Goal: Task Accomplishment & Management: Complete application form

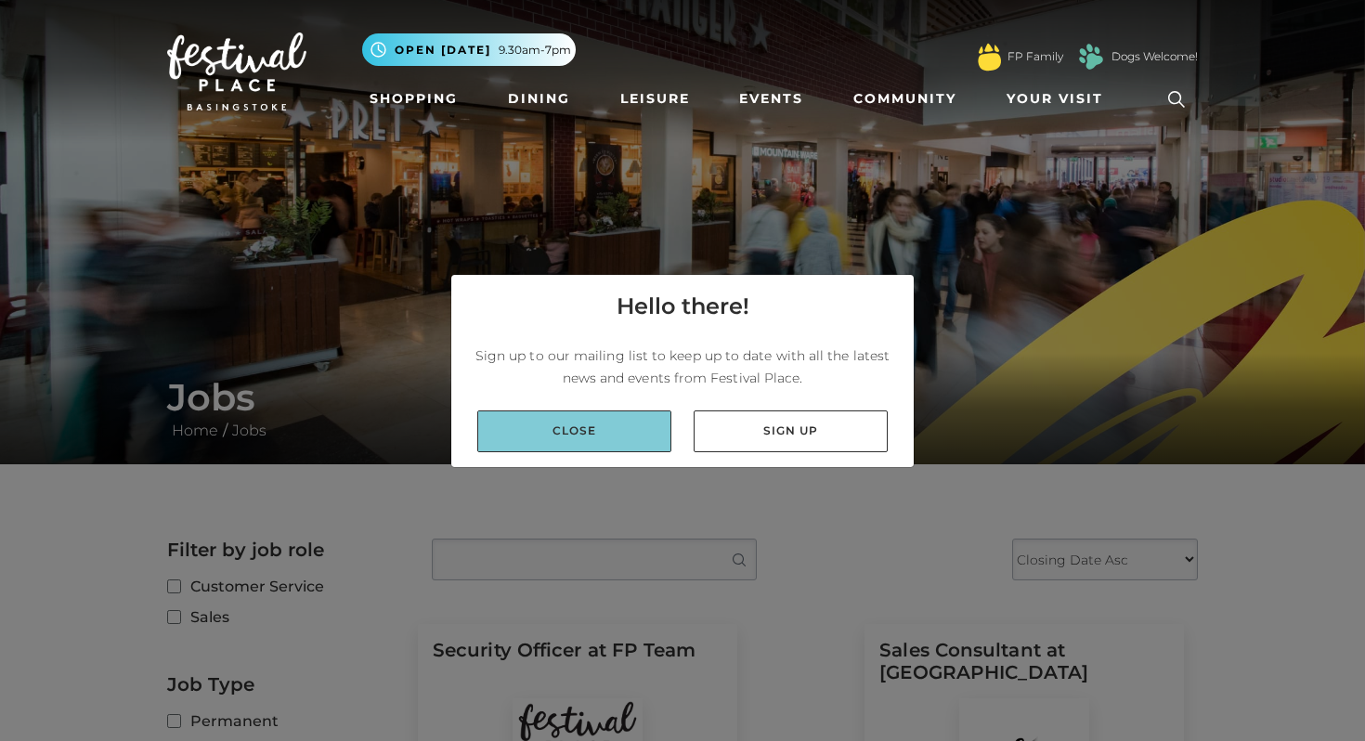
click at [648, 434] on link "Close" at bounding box center [574, 431] width 194 height 42
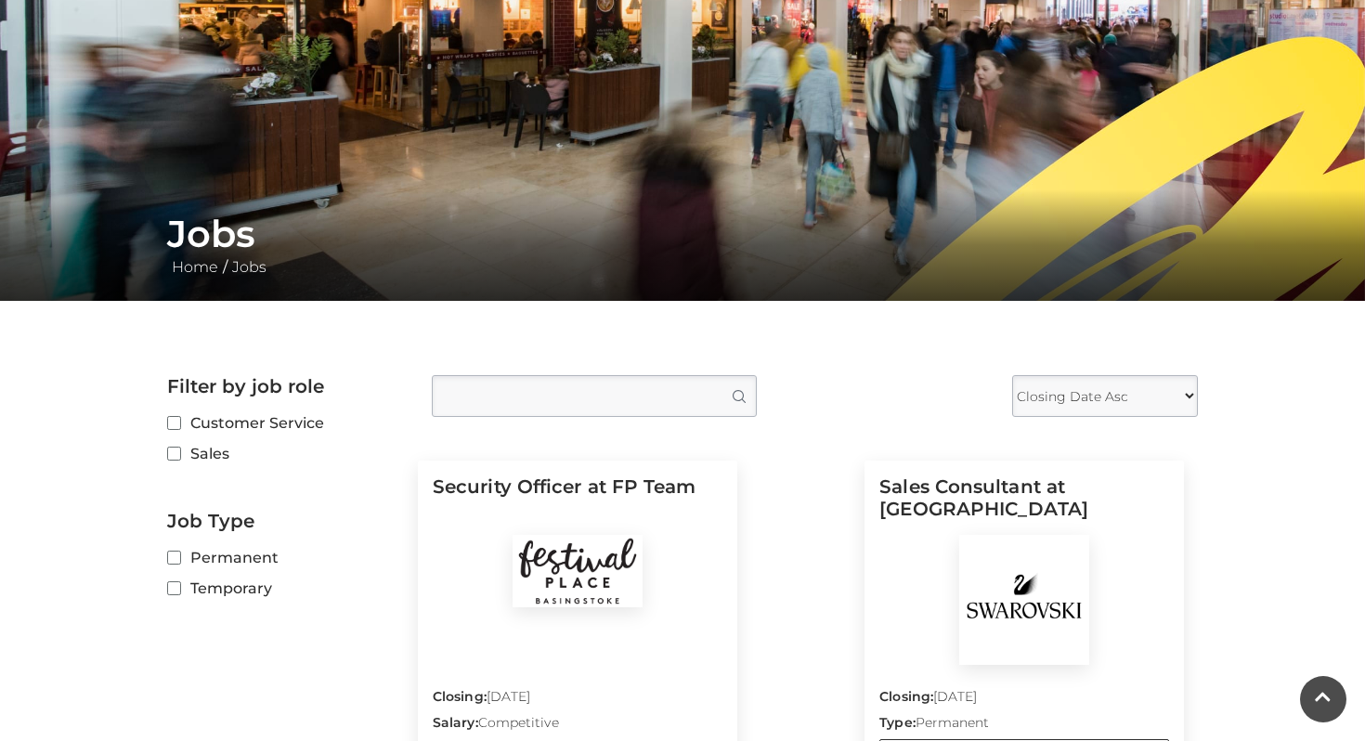
scroll to position [164, 0]
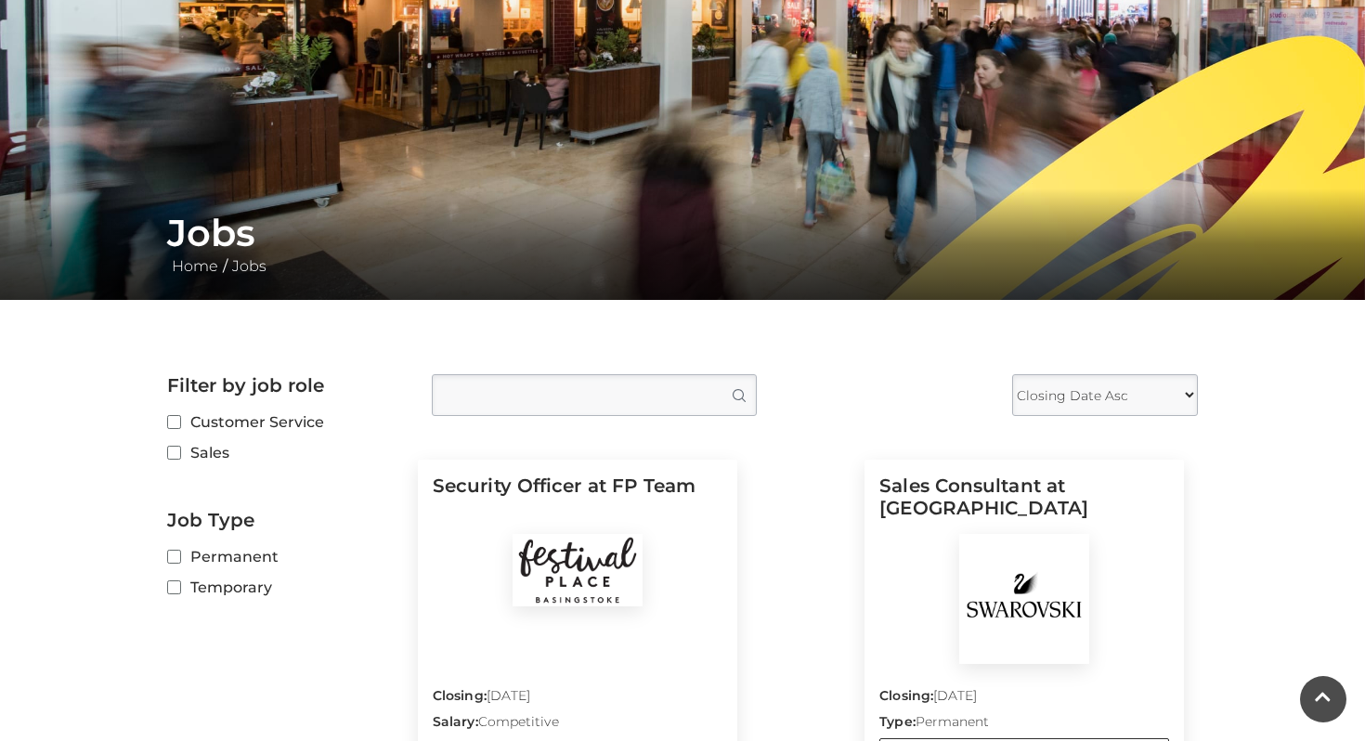
click at [653, 407] on input "Type job position" at bounding box center [594, 395] width 325 height 42
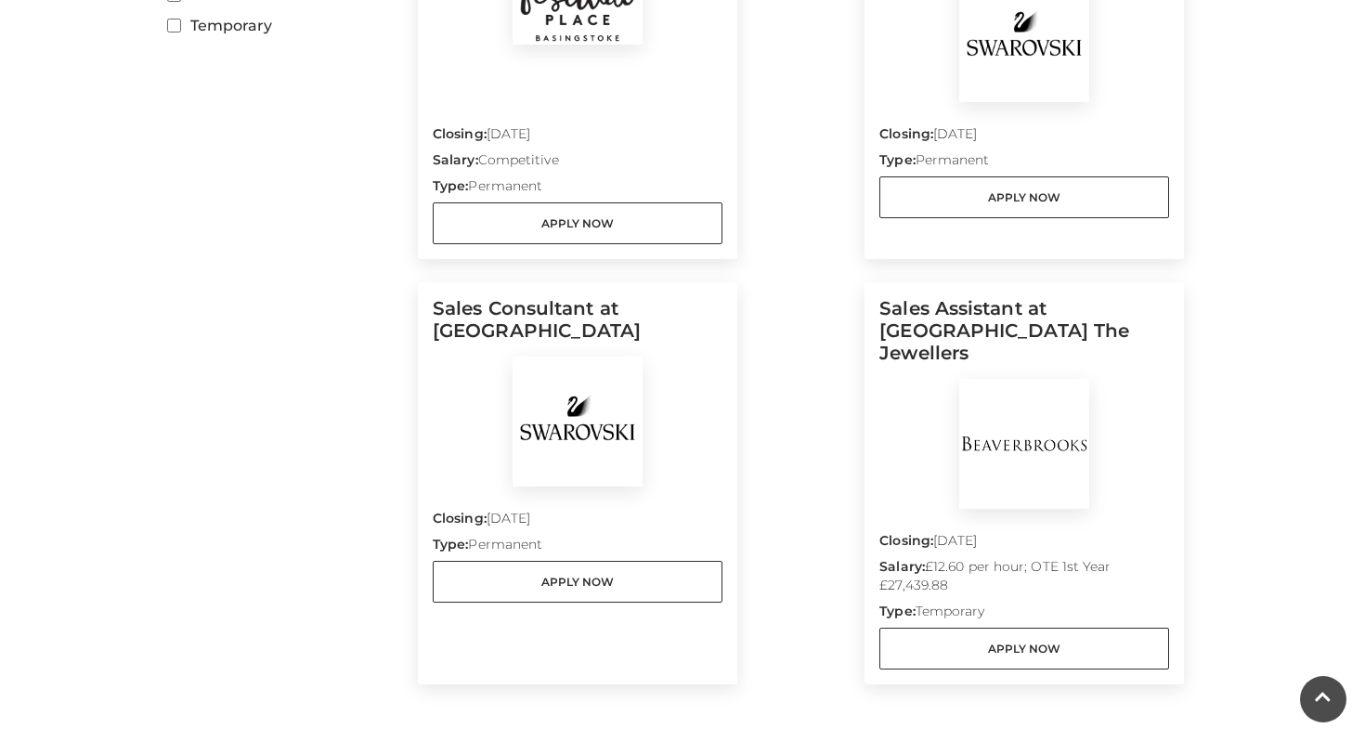
scroll to position [729, 0]
click at [1031, 326] on h5 "Sales Assistant at [GEOGRAPHIC_DATA] The Jewellers" at bounding box center [1024, 335] width 290 height 82
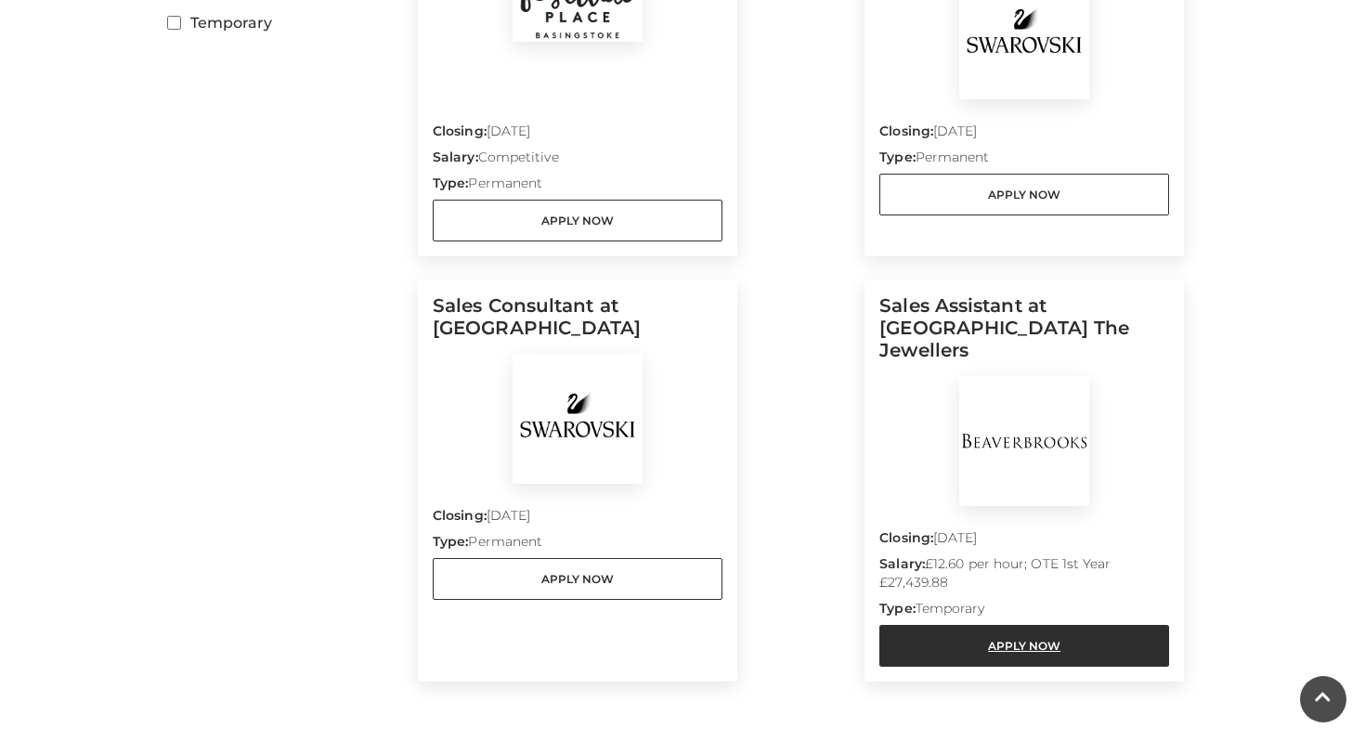
click at [1016, 625] on link "Apply Now" at bounding box center [1024, 646] width 290 height 42
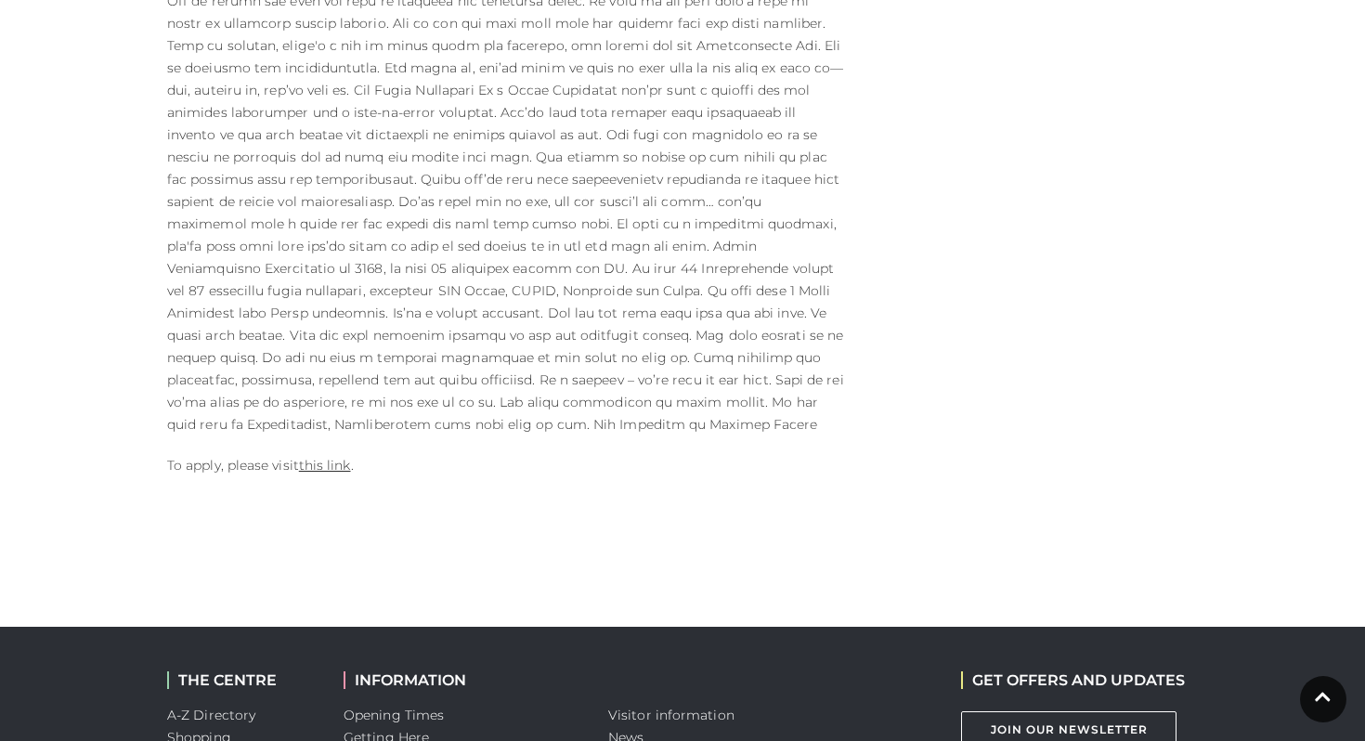
scroll to position [1274, 0]
